Goal: Task Accomplishment & Management: Manage account settings

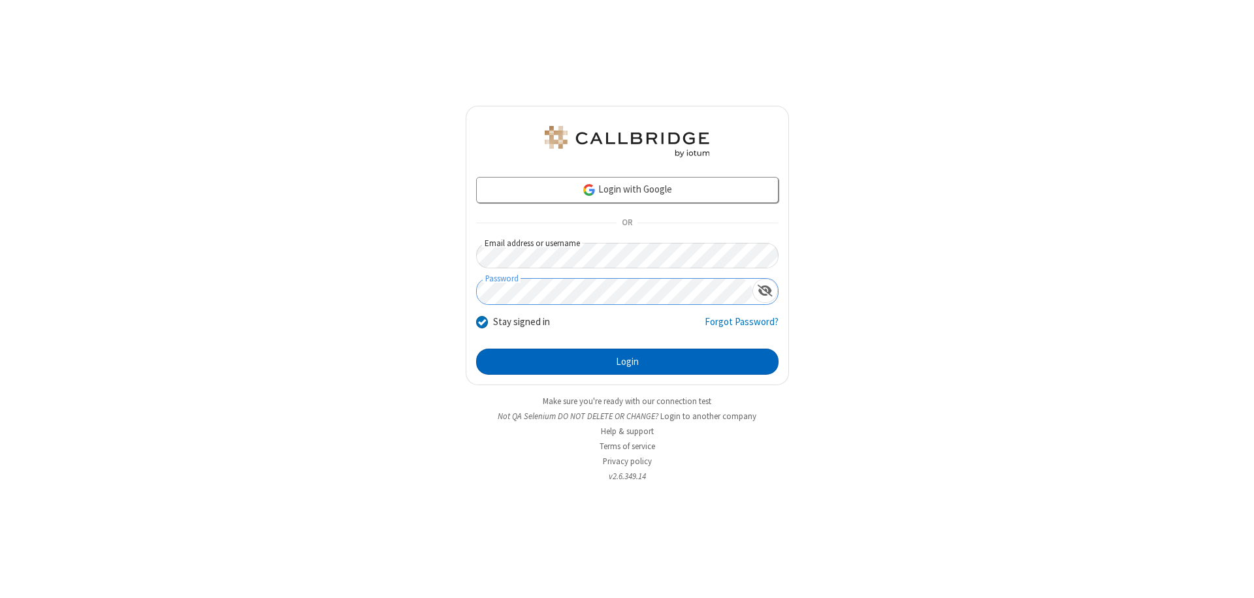
click at [627, 362] on button "Login" at bounding box center [627, 362] width 302 height 26
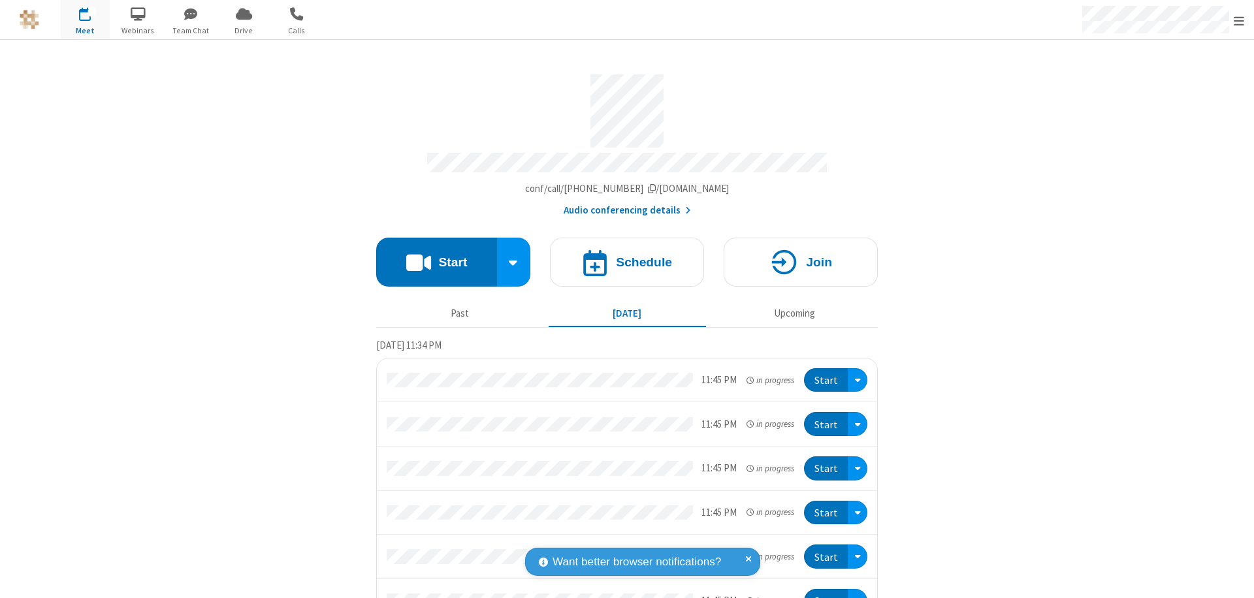
click at [1239, 20] on span "Open menu" at bounding box center [1239, 20] width 10 height 13
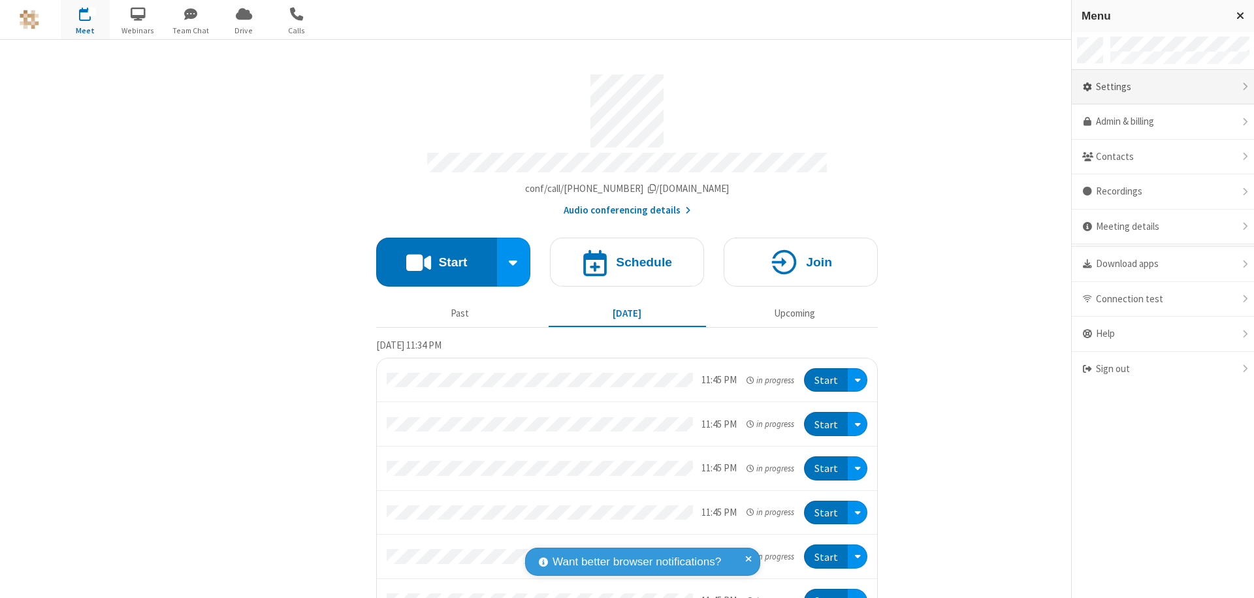
click at [1163, 87] on div "Settings" at bounding box center [1163, 87] width 182 height 35
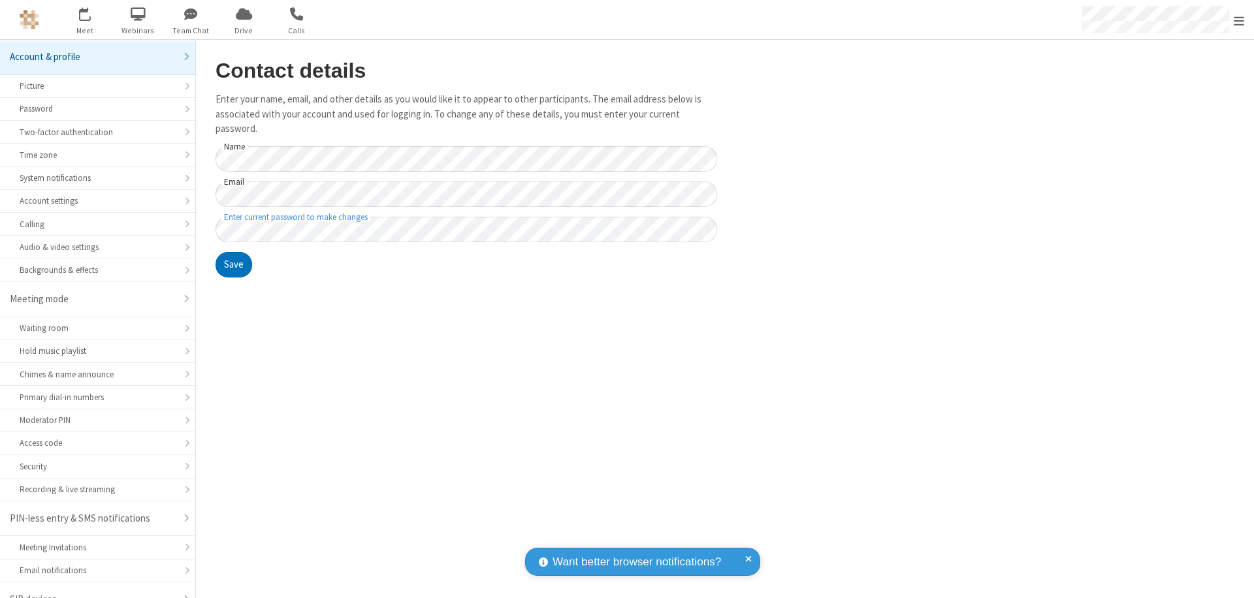
scroll to position [18, 0]
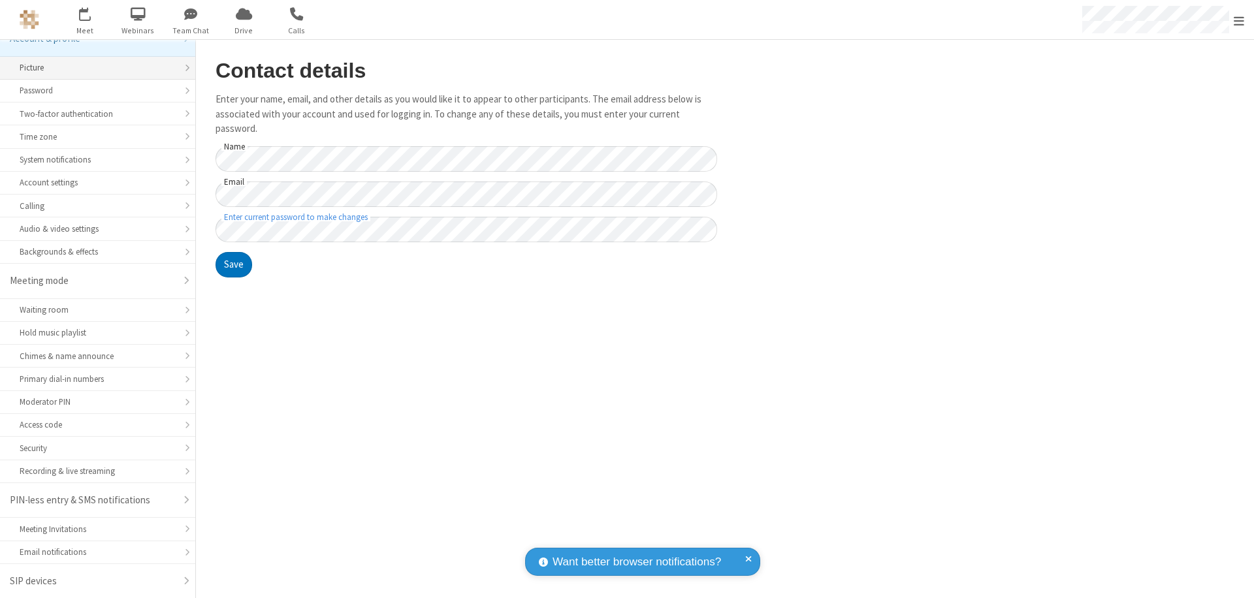
click at [93, 68] on div "Picture" at bounding box center [98, 67] width 156 height 12
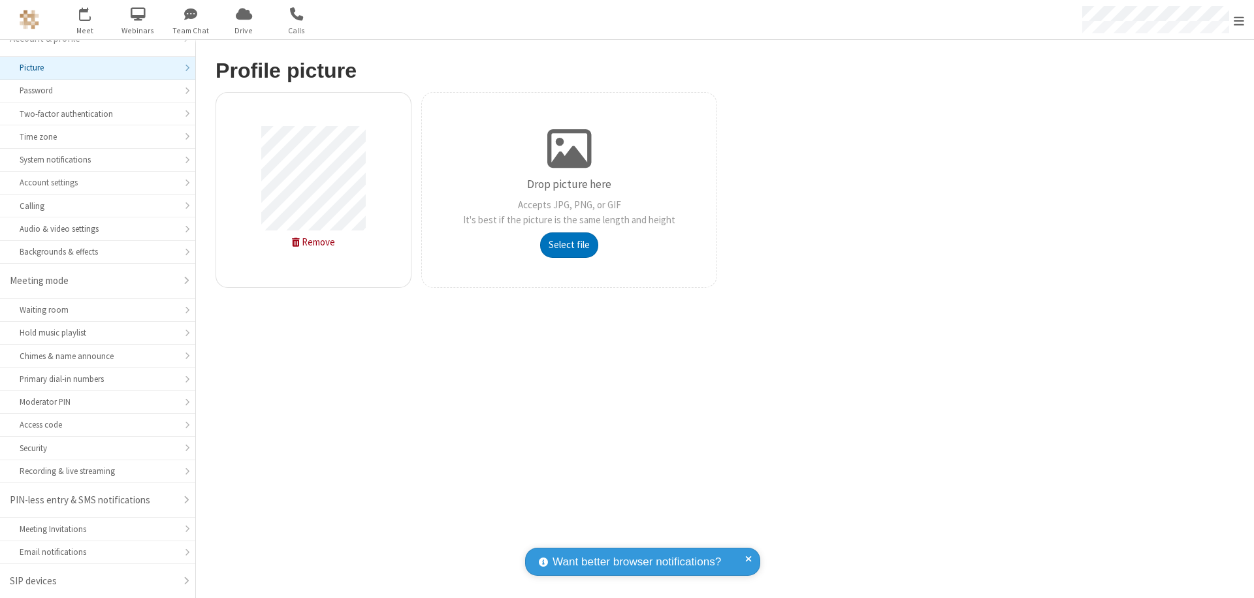
type input "C:\fakepath\avatar_image_test_2.jpg"
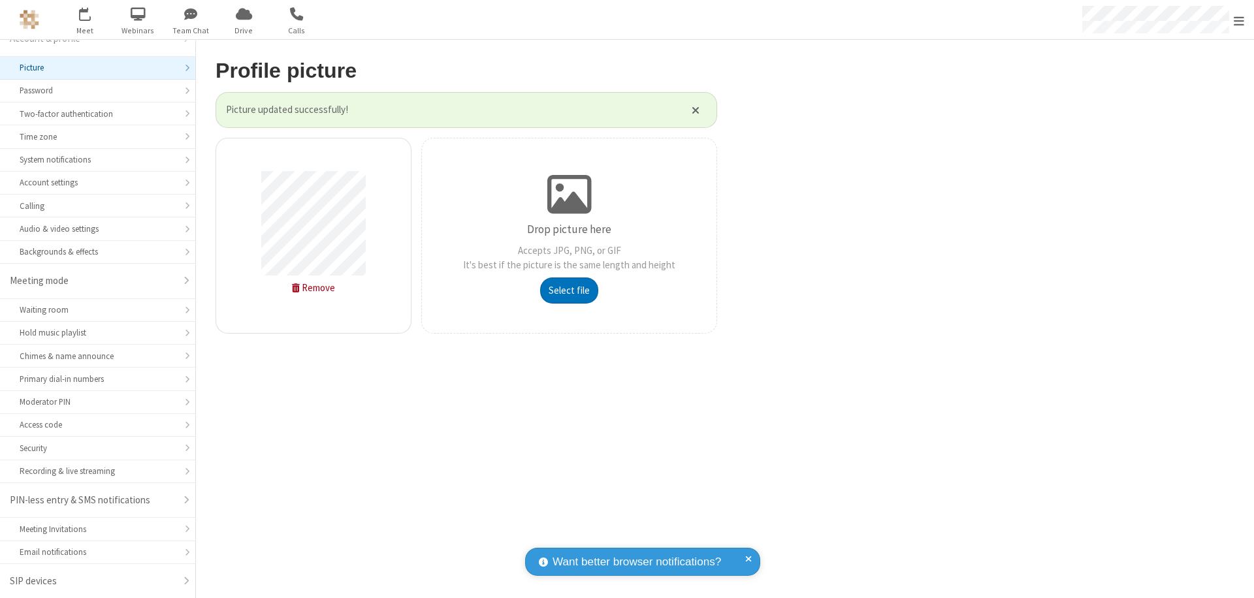
click at [1239, 20] on span "Open menu" at bounding box center [1239, 20] width 10 height 13
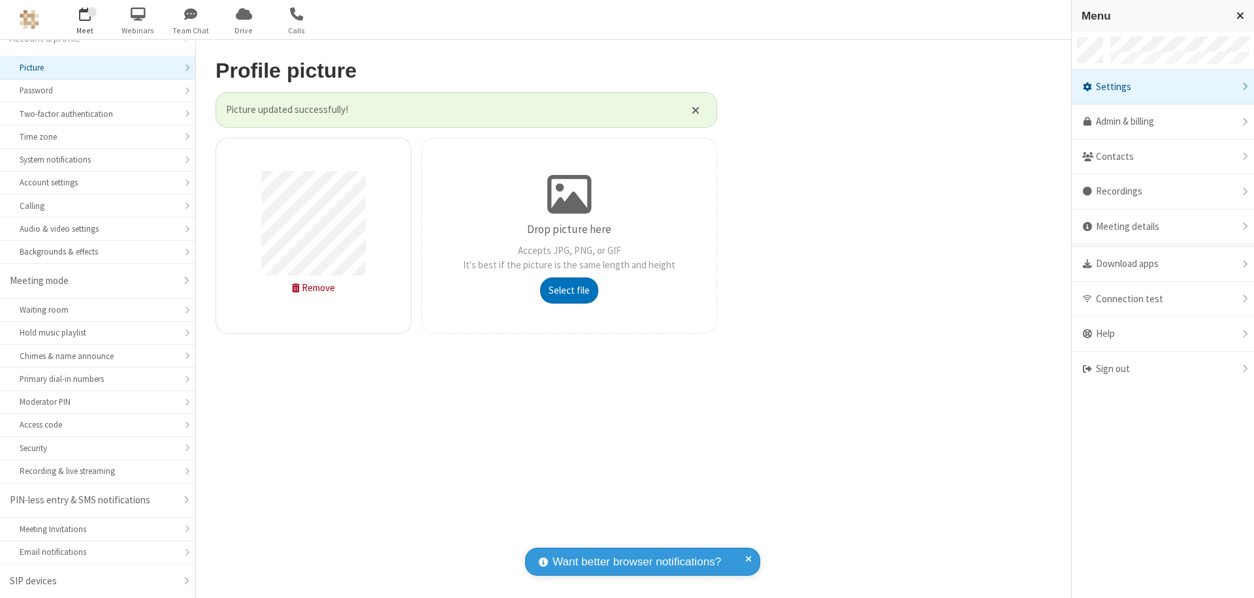
click at [85, 20] on span "button" at bounding box center [85, 14] width 49 height 22
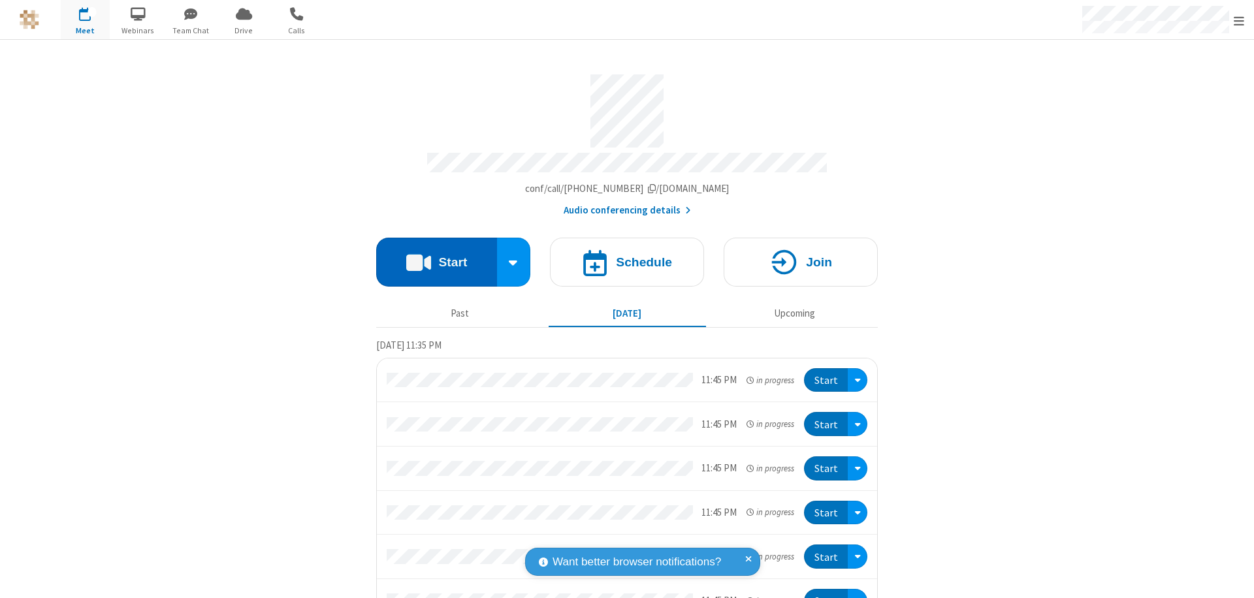
click at [431, 256] on button "Start" at bounding box center [436, 262] width 121 height 49
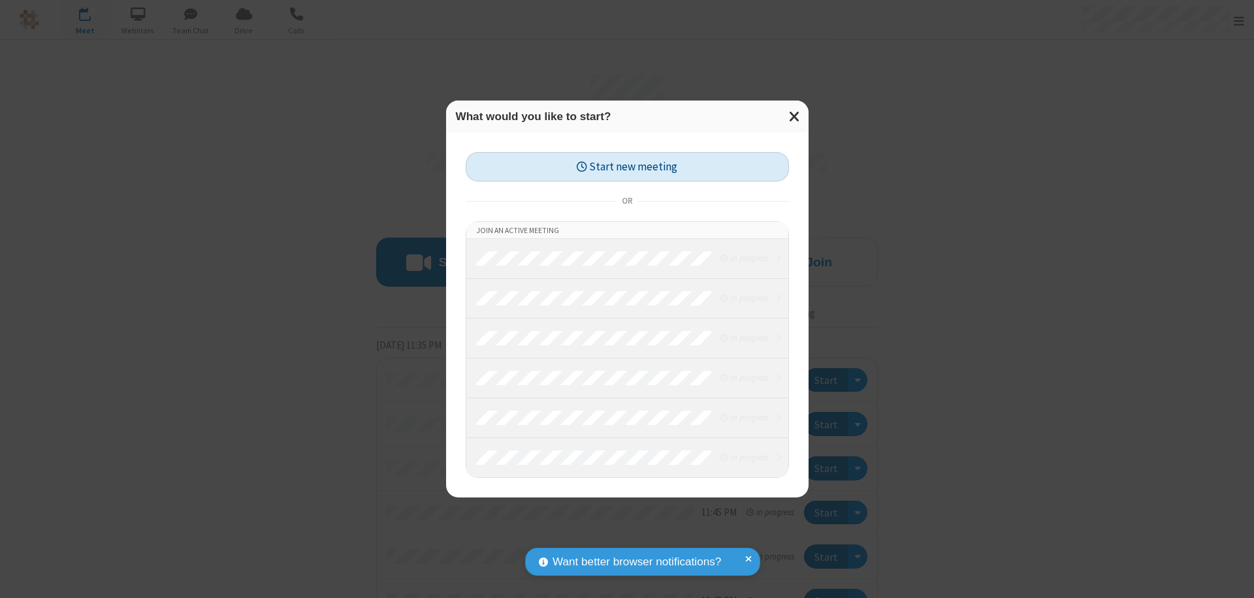
click at [627, 167] on button "Start new meeting" at bounding box center [627, 166] width 323 height 29
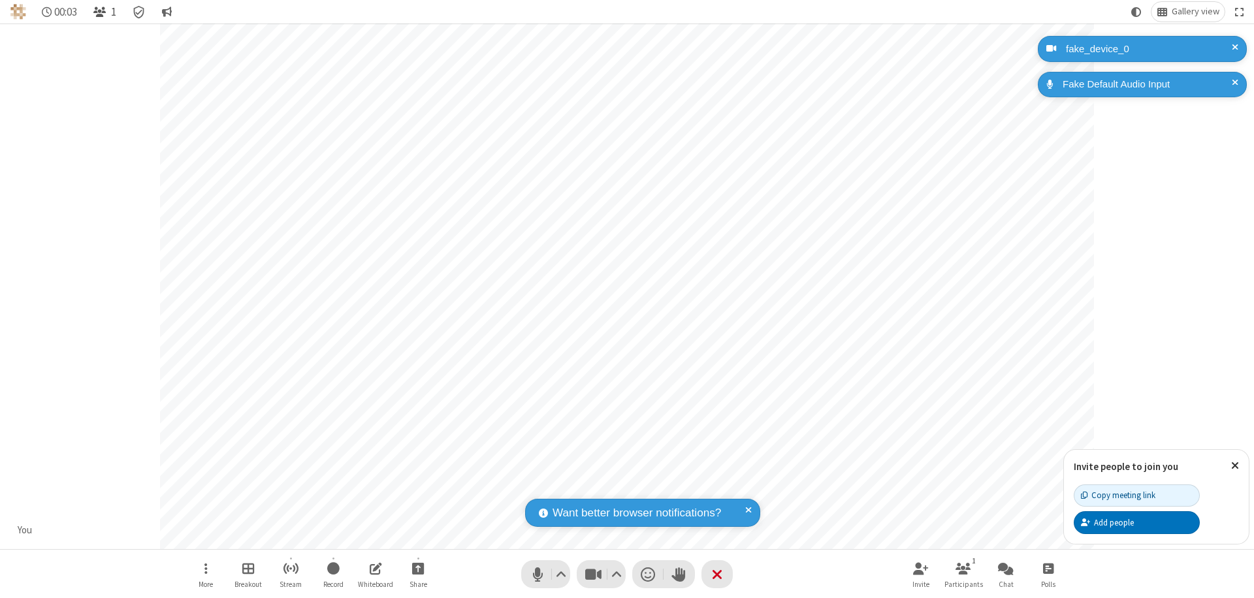
click at [101, 12] on span "Open participant list" at bounding box center [99, 12] width 12 height 12
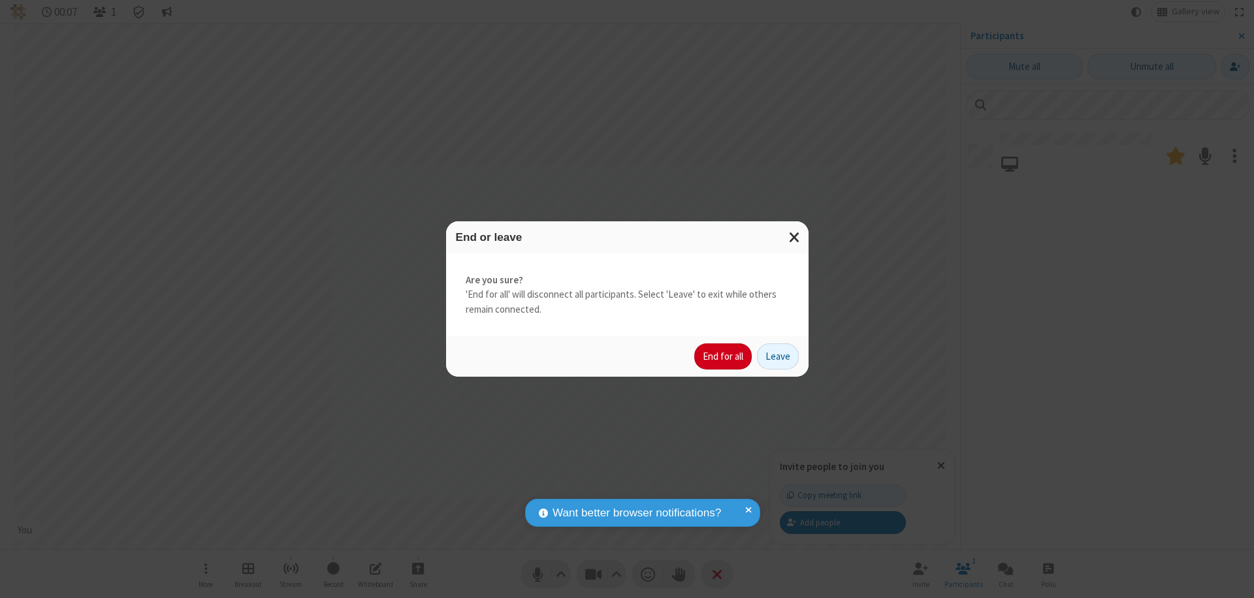
click at [724, 357] on button "End for all" at bounding box center [722, 357] width 57 height 26
